Goal: Find specific page/section: Find specific page/section

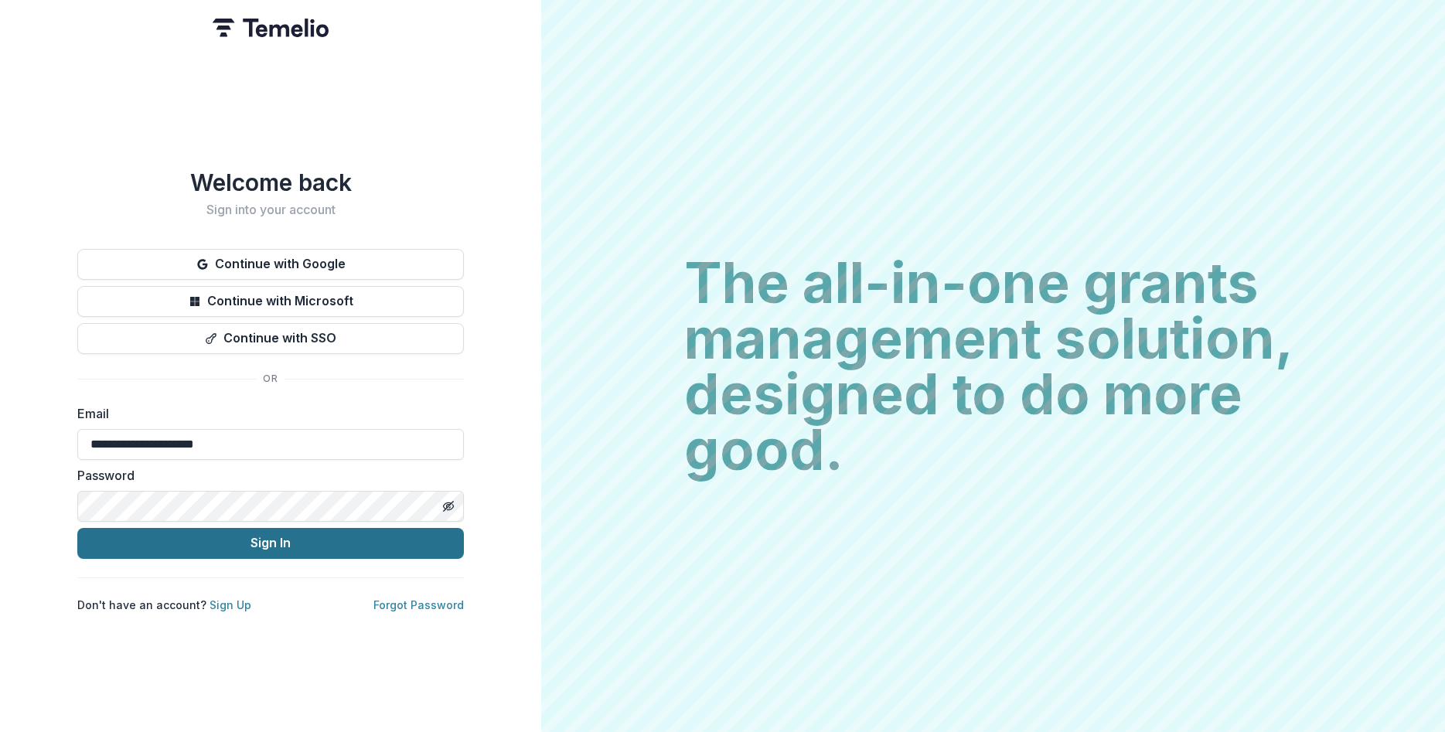
click at [380, 550] on button "Sign In" at bounding box center [270, 543] width 387 height 31
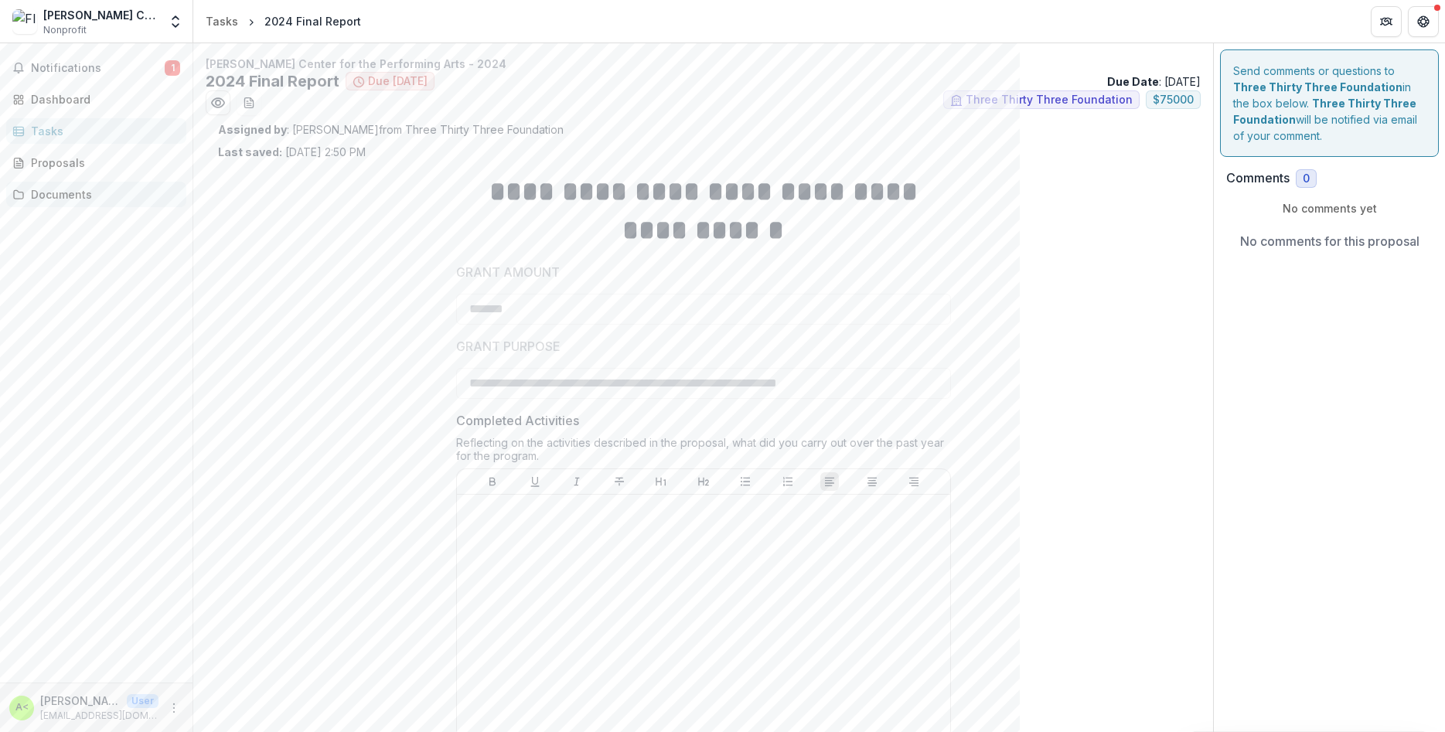
click at [57, 199] on div "Documents" at bounding box center [102, 194] width 143 height 16
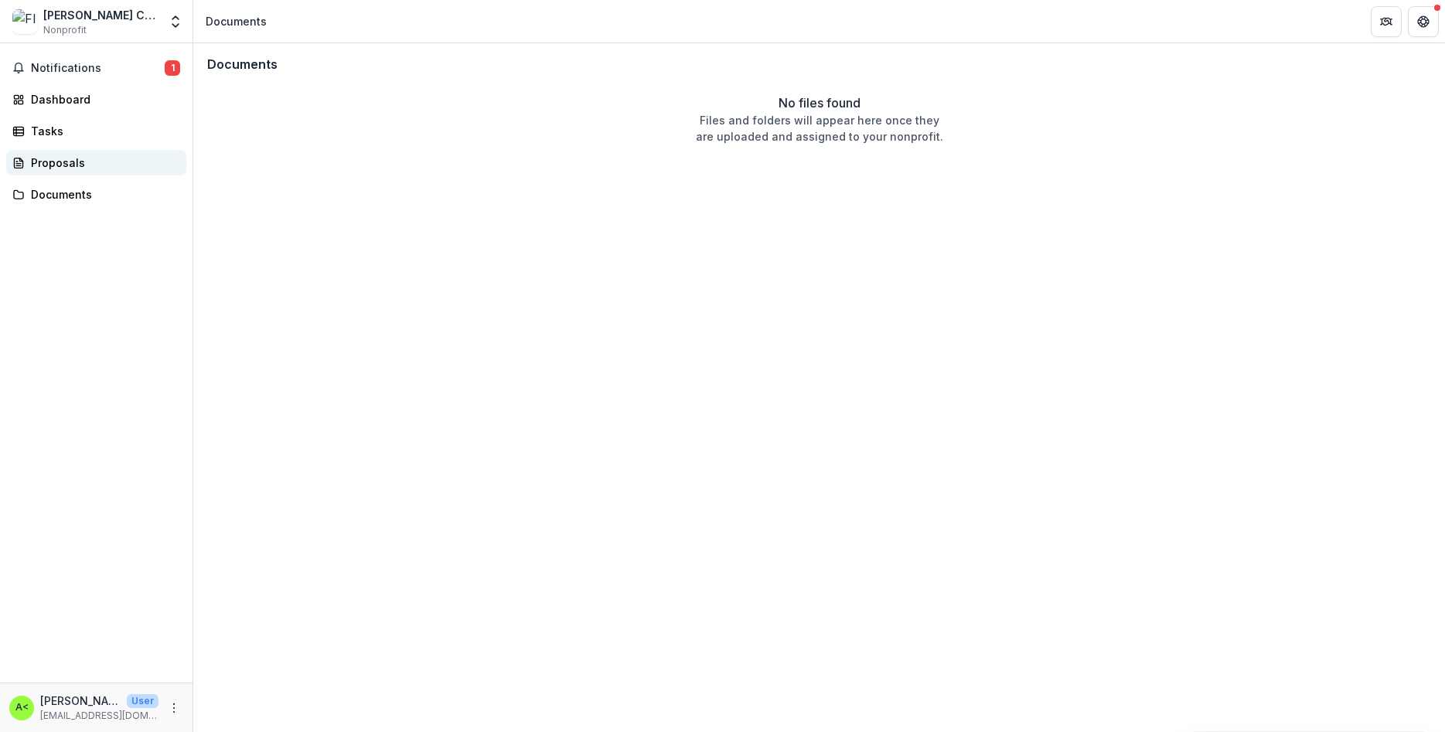
click at [56, 162] on div "Proposals" at bounding box center [102, 163] width 143 height 16
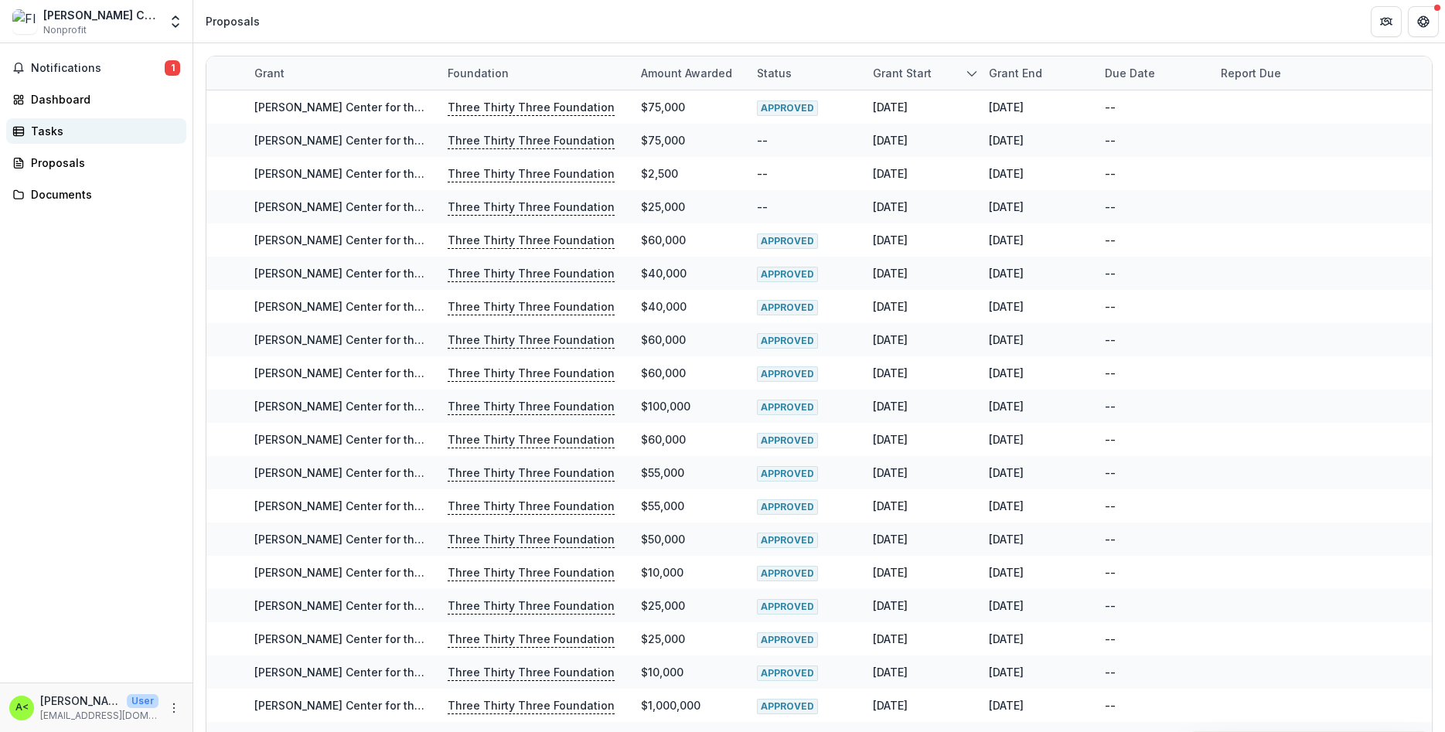
click at [57, 132] on div "Tasks" at bounding box center [102, 131] width 143 height 16
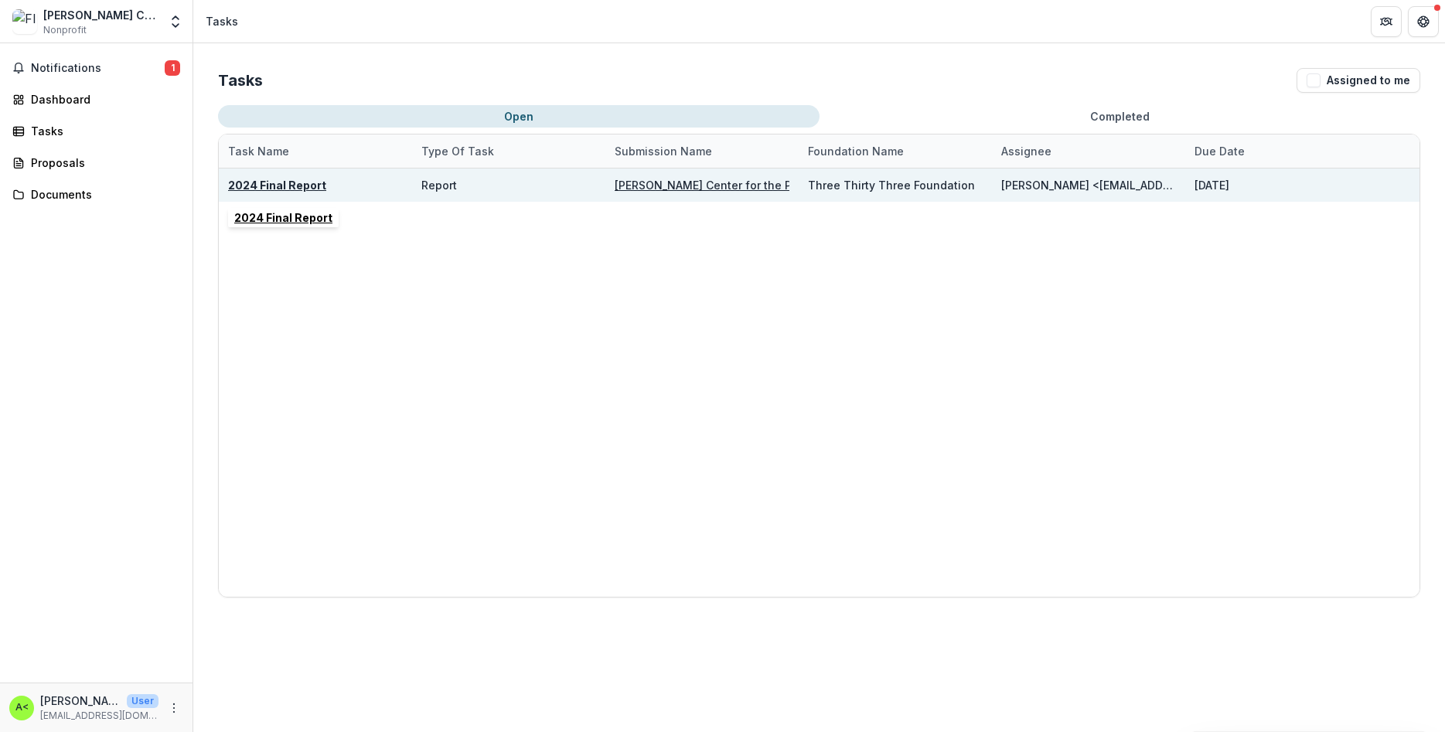
click at [281, 182] on u "2024 Final Report" at bounding box center [277, 185] width 98 height 13
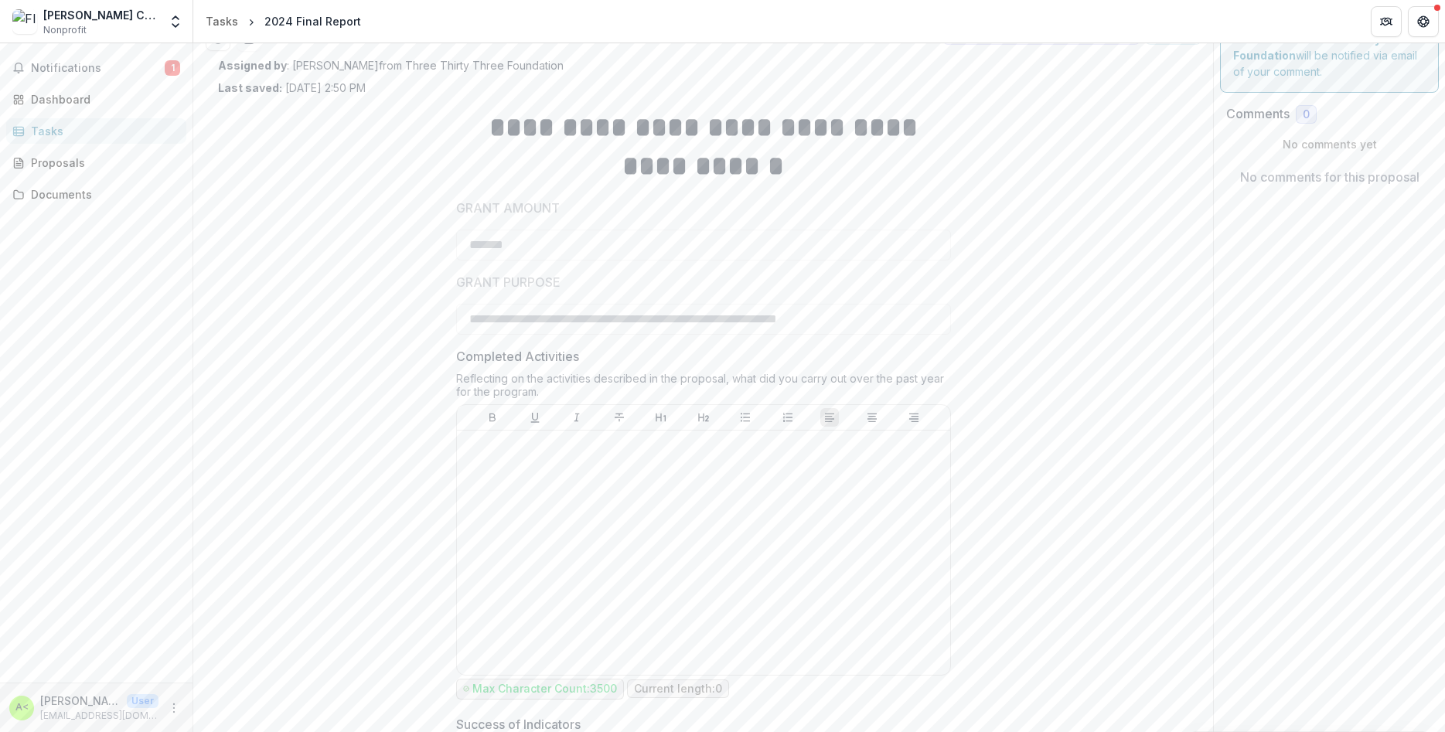
scroll to position [93, 0]
